Goal: Information Seeking & Learning: Learn about a topic

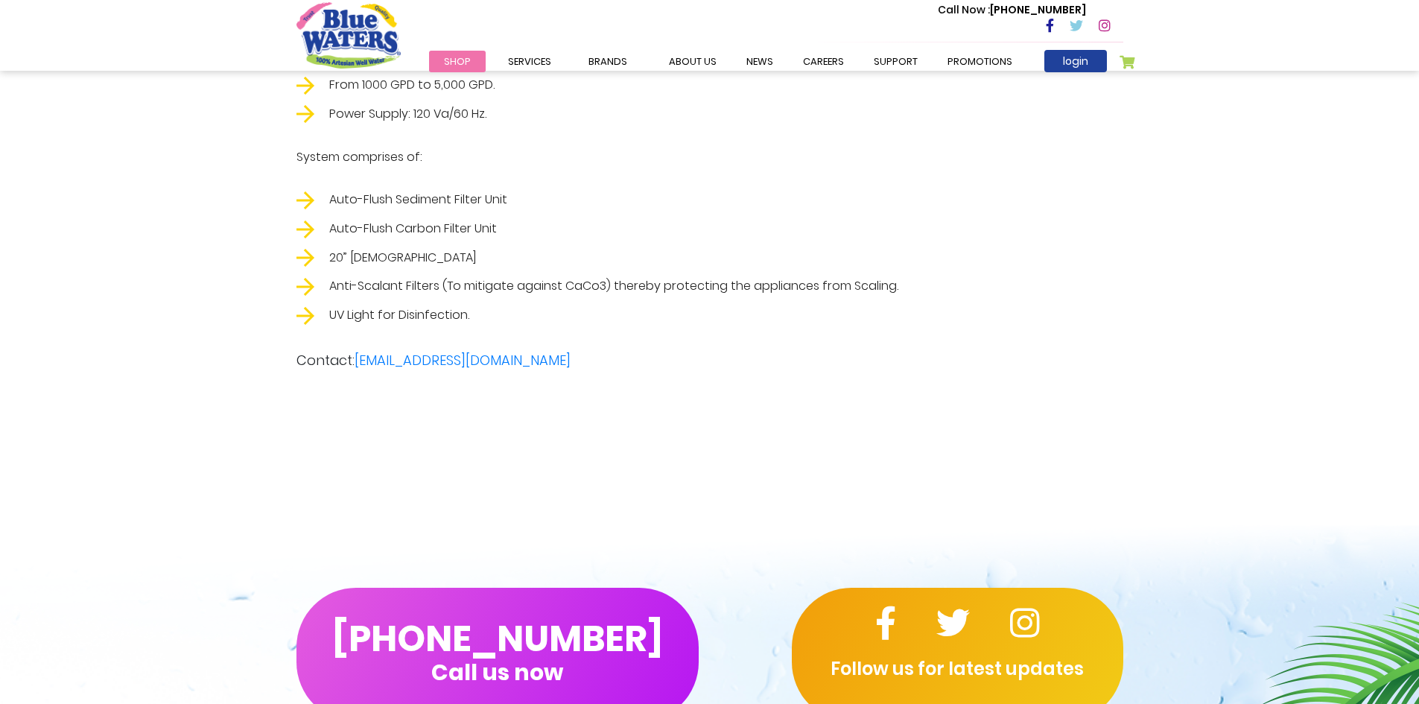
scroll to position [2979, 0]
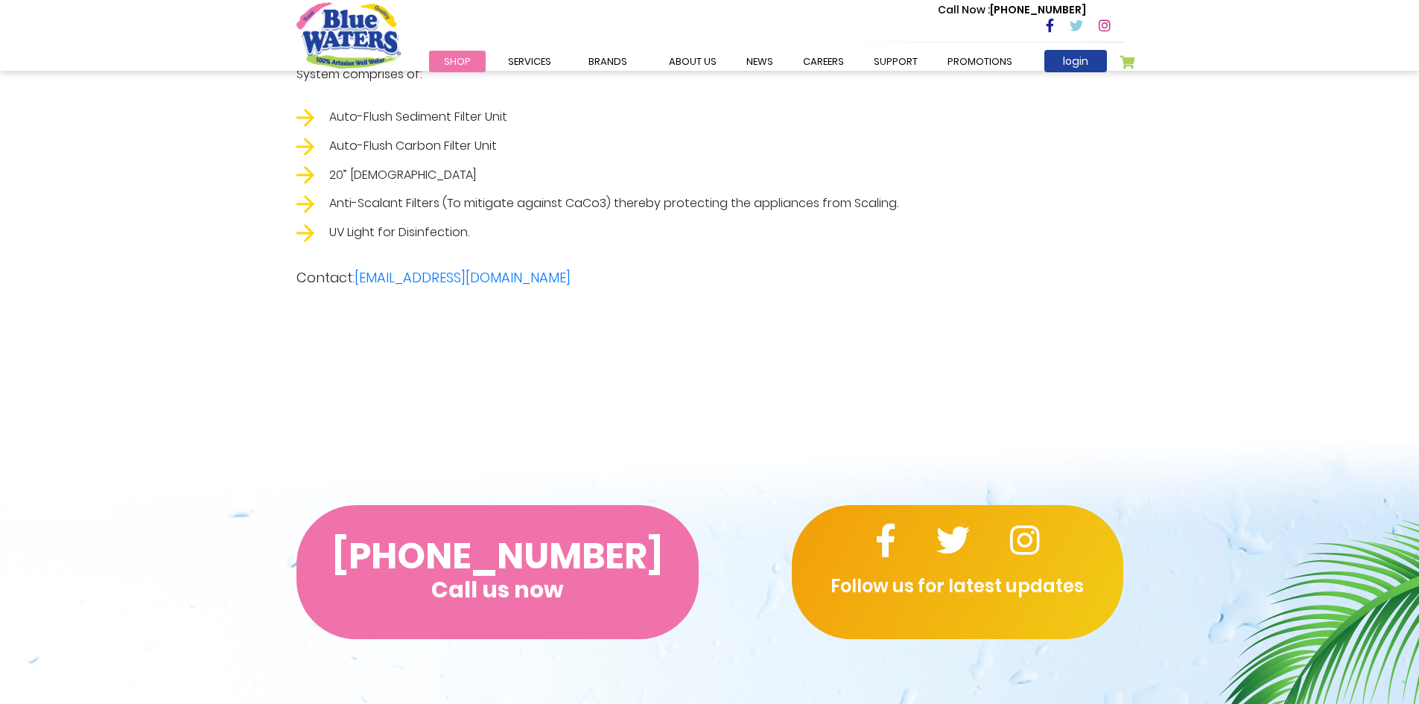
click at [625, 543] on button "(868) 640-8824 Call us now" at bounding box center [497, 572] width 402 height 134
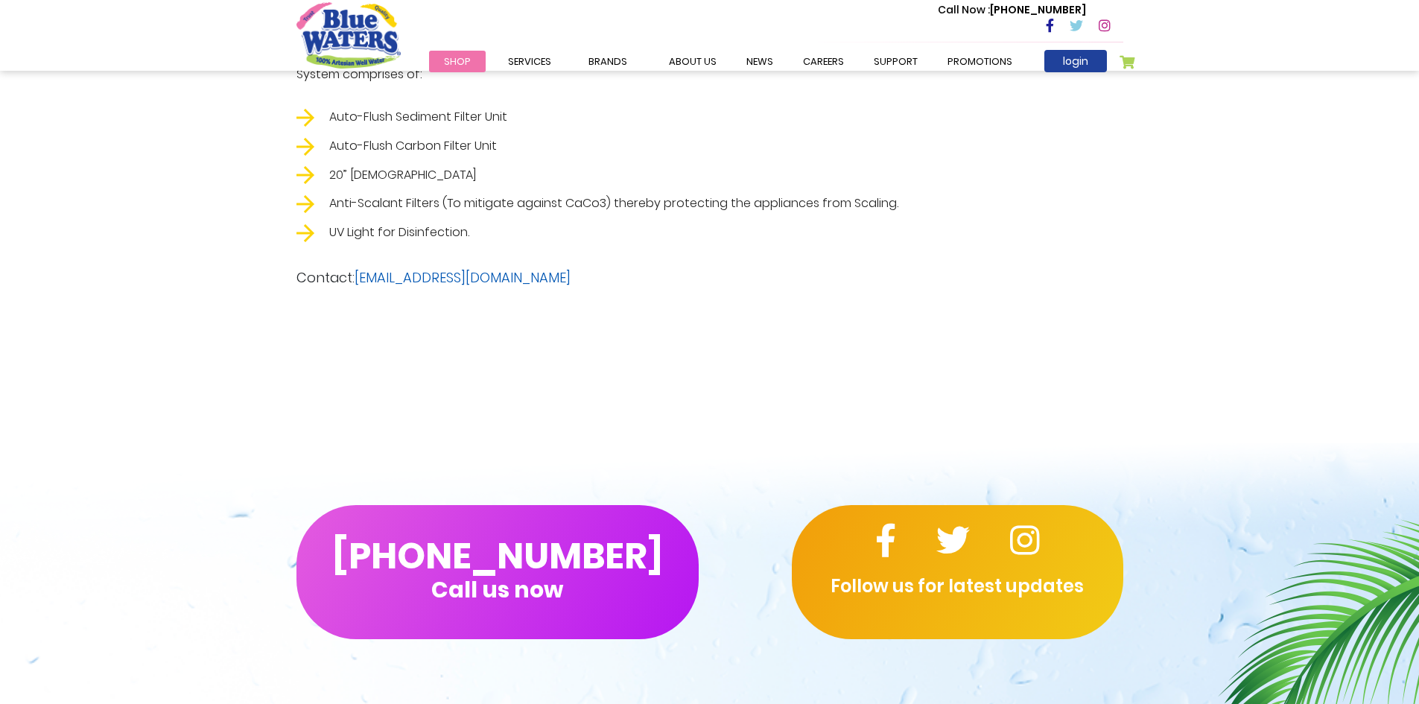
click at [541, 276] on link "[EMAIL_ADDRESS][DOMAIN_NAME]" at bounding box center [463, 277] width 216 height 19
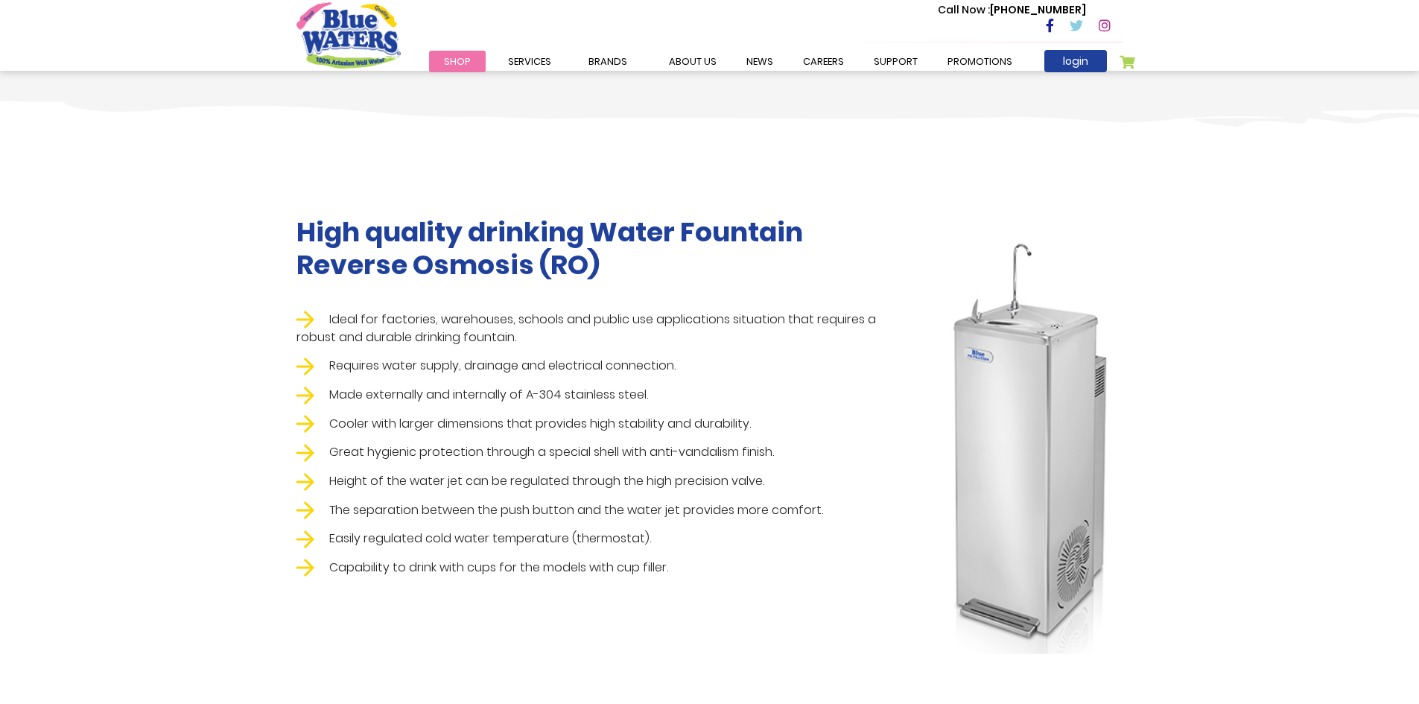
scroll to position [894, 0]
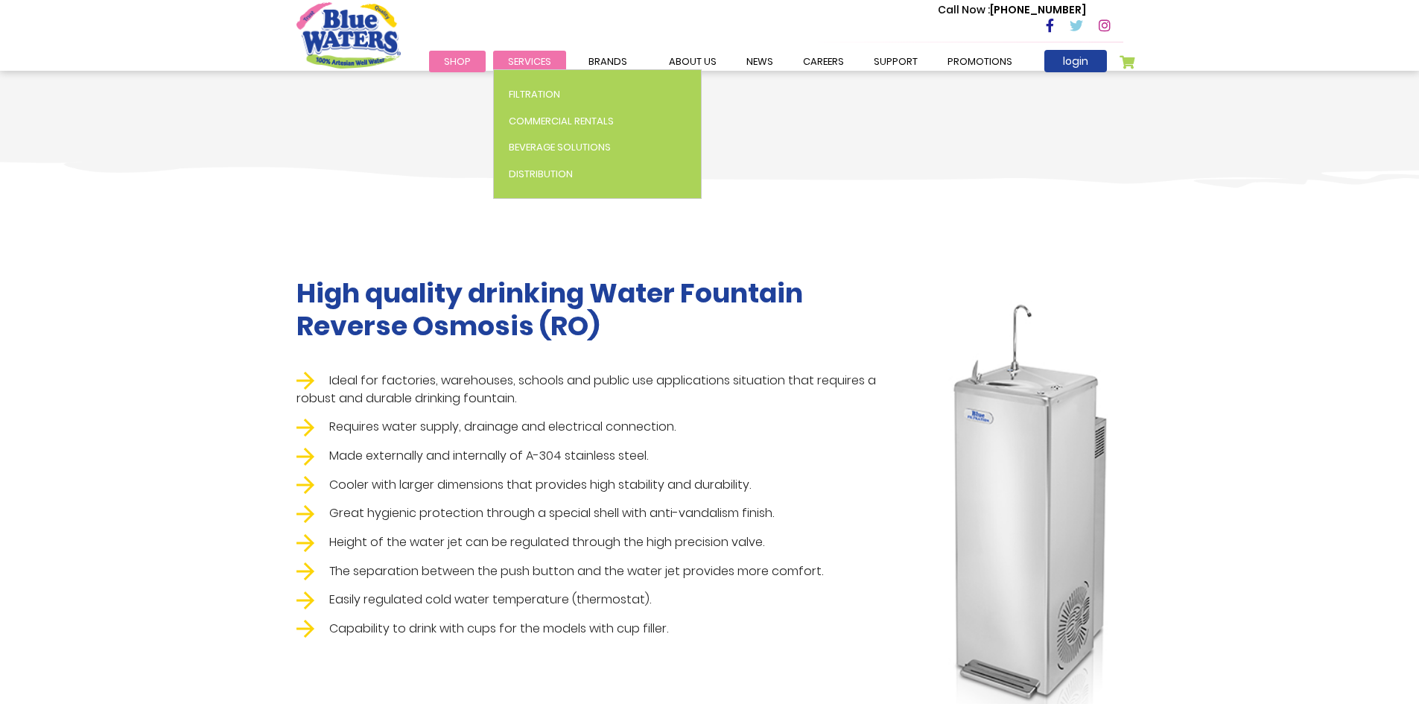
click at [536, 62] on span "Services" at bounding box center [529, 61] width 43 height 14
click at [544, 92] on span "Filtration" at bounding box center [534, 94] width 51 height 14
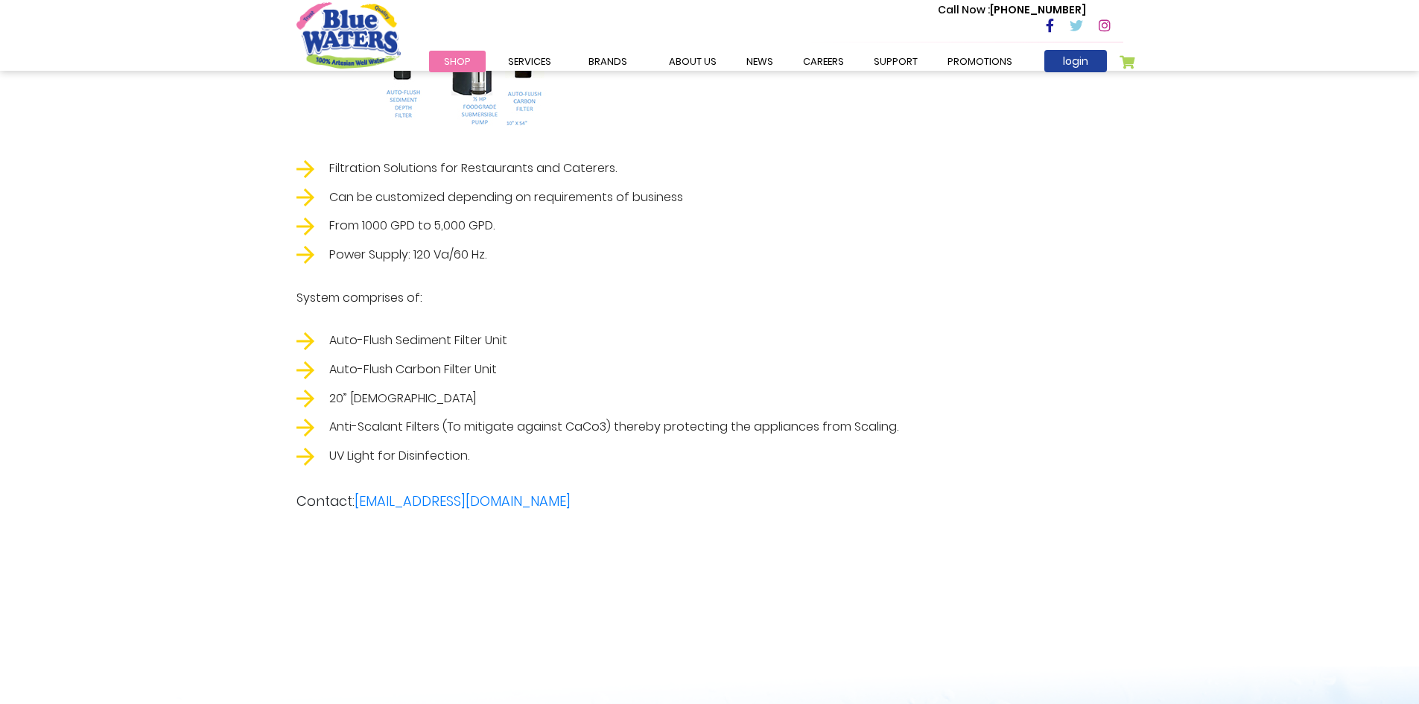
scroll to position [2830, 0]
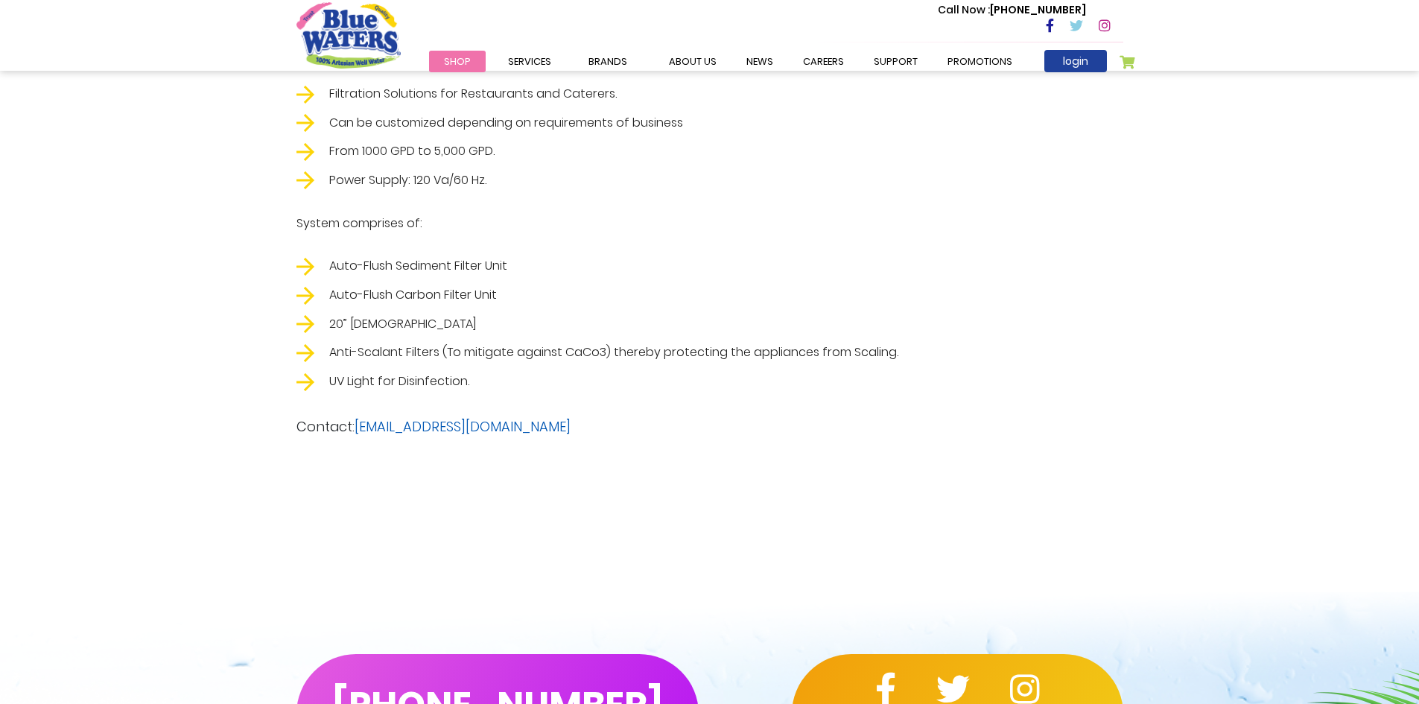
drag, startPoint x: 607, startPoint y: 425, endPoint x: 360, endPoint y: 431, distance: 247.4
click at [360, 431] on p "Contact: [EMAIL_ADDRESS][DOMAIN_NAME]" at bounding box center [709, 426] width 827 height 20
copy link "[EMAIL_ADDRESS][DOMAIN_NAME]"
click at [446, 291] on li "Auto-Flush Carbon Filter Unit" at bounding box center [603, 295] width 615 height 19
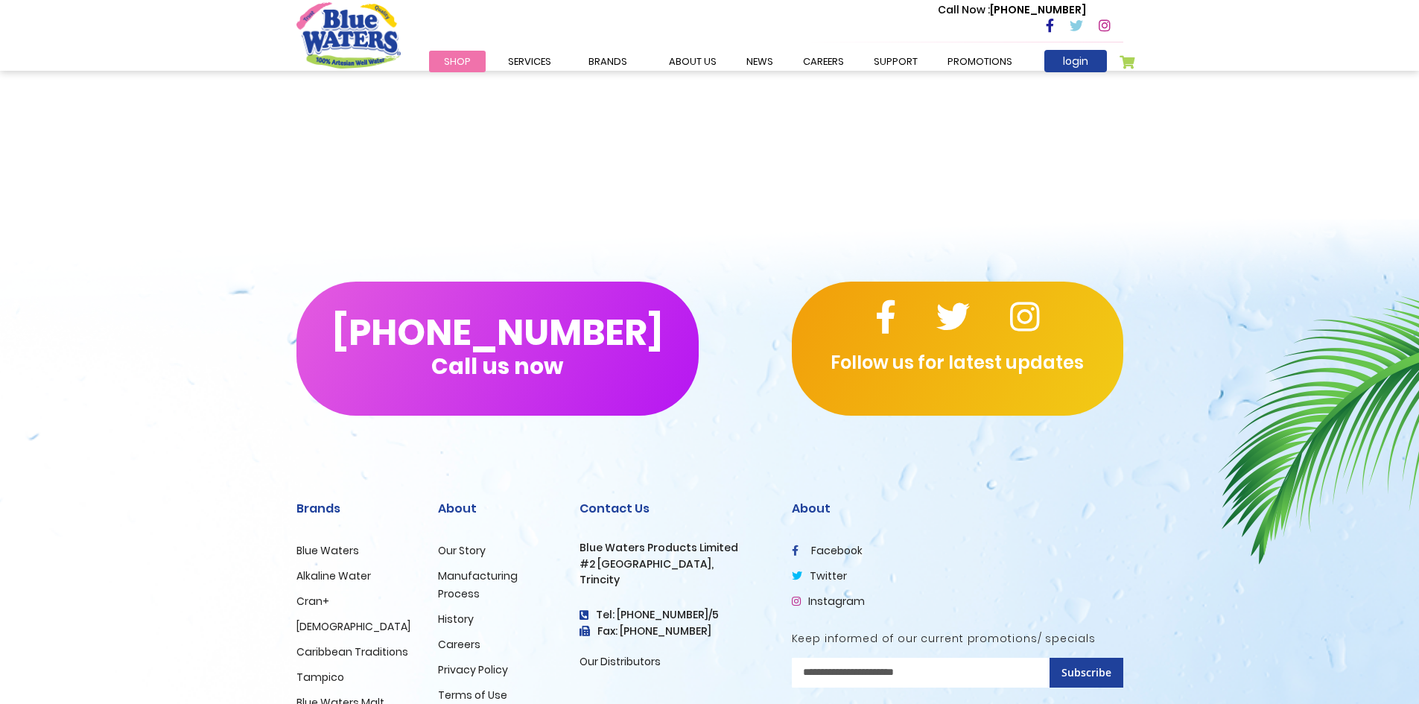
scroll to position [3277, 0]
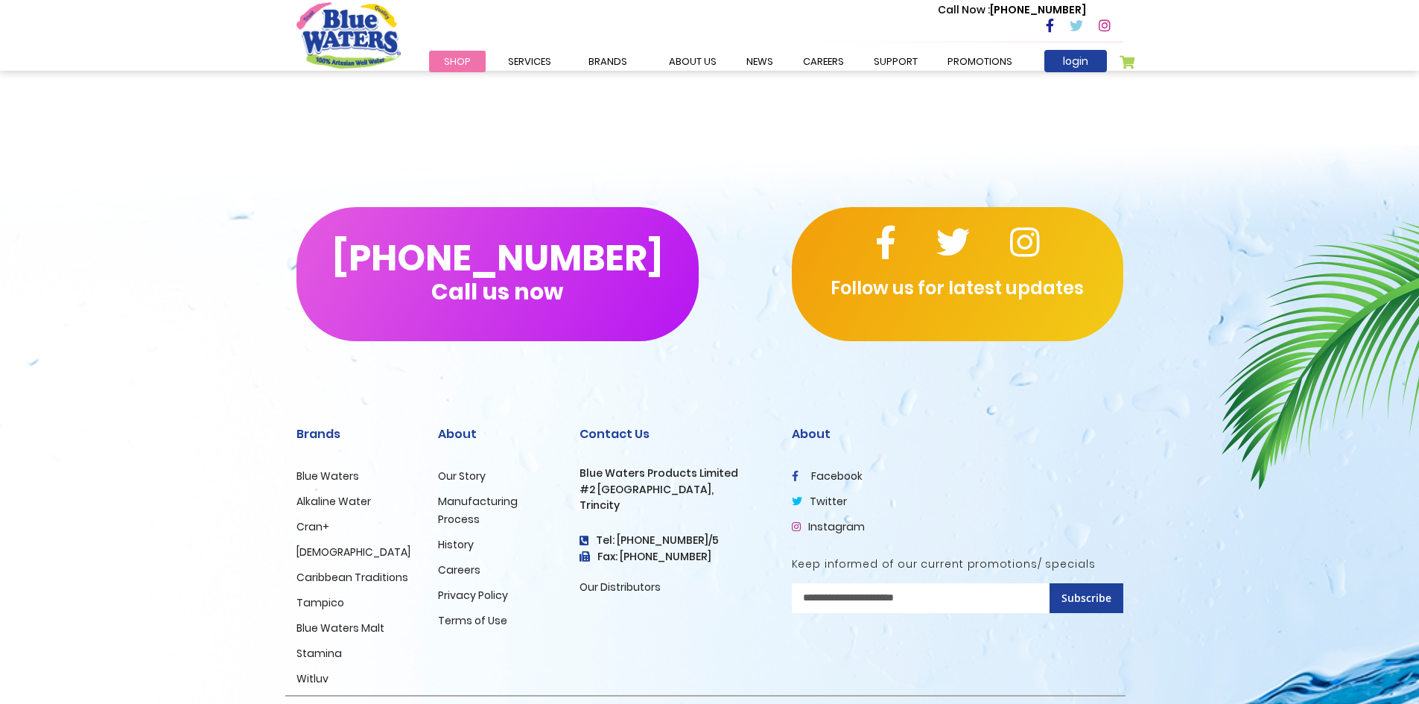
click at [834, 524] on link "Instagram" at bounding box center [828, 526] width 73 height 15
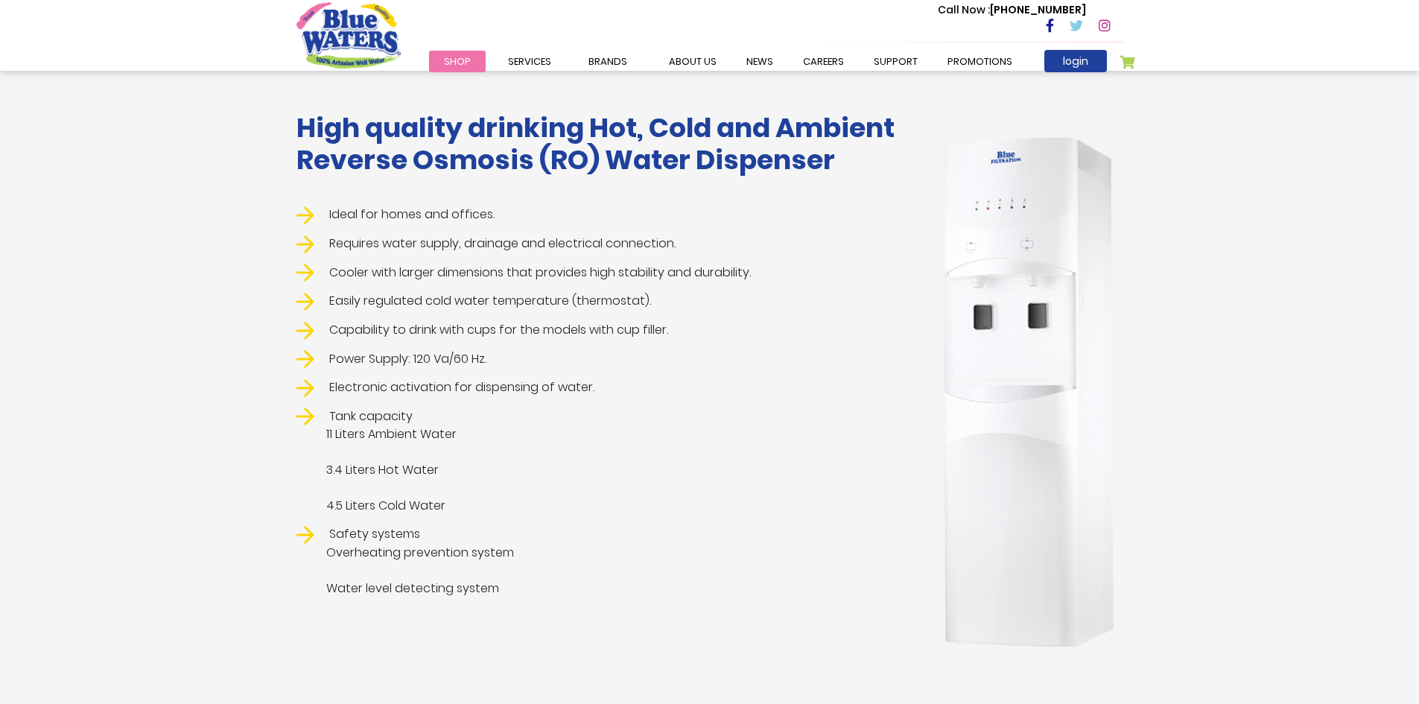
scroll to position [298, 0]
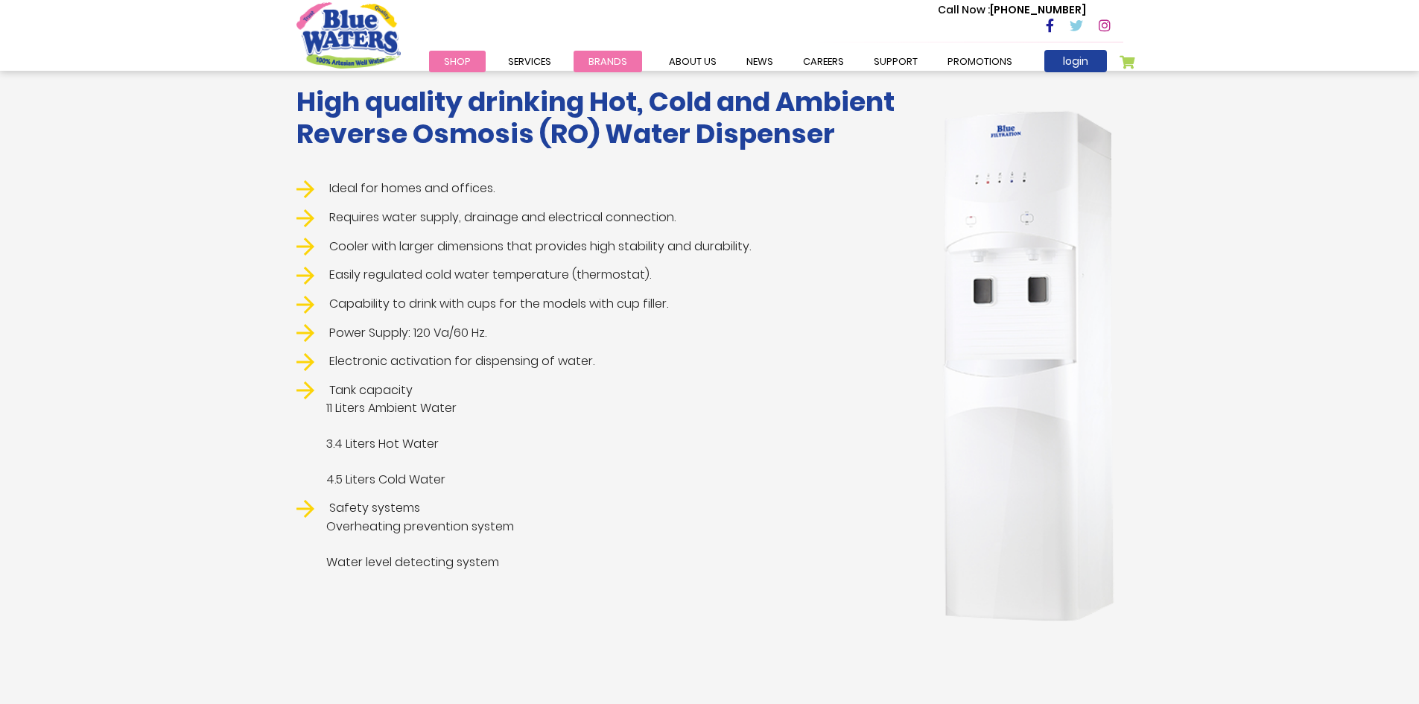
click at [608, 67] on li "Brands Blue Waters Alkaline Water Cran+ Juse Caribbean Traditions Tampico Blue …" at bounding box center [608, 61] width 69 height 18
click at [649, 372] on ul "Ideal for homes and offices. Requires water supply, drainage and electrical con…" at bounding box center [603, 376] width 615 height 392
